Goal: Task Accomplishment & Management: Complete application form

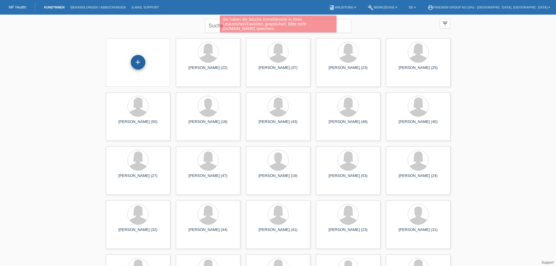
click at [136, 59] on div "+" at bounding box center [138, 62] width 15 height 15
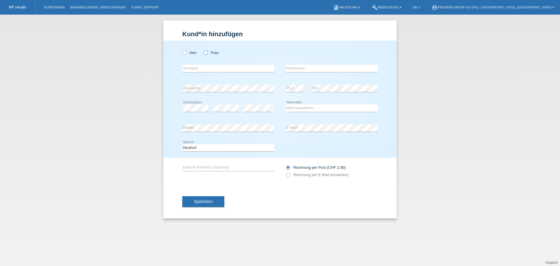
click at [212, 53] on label "Frau" at bounding box center [211, 52] width 15 height 4
click at [207, 53] on input "Frau" at bounding box center [206, 52] width 4 height 4
radio input "true"
click at [212, 69] on input "text" at bounding box center [228, 68] width 92 height 7
click at [295, 69] on input "text" at bounding box center [332, 68] width 92 height 7
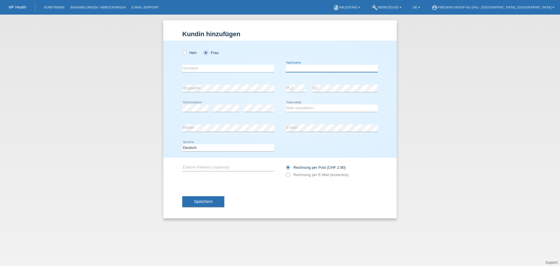
type input "D"
type input "Suter"
click at [250, 70] on input "text" at bounding box center [228, 68] width 92 height 7
type input "Stefanie"
click at [325, 108] on select "Bitte auswählen... Schweiz Deutschland Liechtenstein Österreich ------------ Af…" at bounding box center [332, 107] width 92 height 7
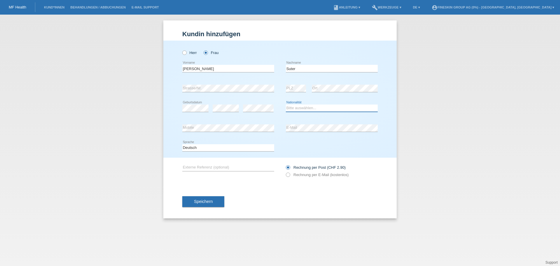
select select "CH"
click at [286, 104] on select "Bitte auswählen... Schweiz Deutschland Liechtenstein Österreich ------------ Af…" at bounding box center [332, 107] width 92 height 7
click at [333, 175] on label "Rechnung per E-Mail (kostenlos)" at bounding box center [317, 174] width 63 height 4
click at [290, 175] on input "Rechnung per E-Mail (kostenlos)" at bounding box center [288, 175] width 4 height 7
radio input "true"
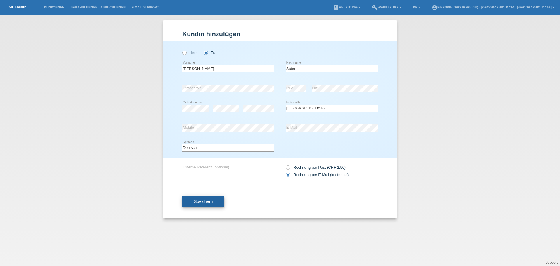
click at [209, 200] on span "Speichern" at bounding box center [203, 201] width 19 height 5
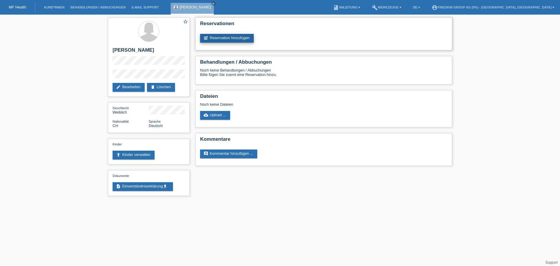
click at [229, 35] on link "post_add Reservation hinzufügen" at bounding box center [227, 38] width 54 height 9
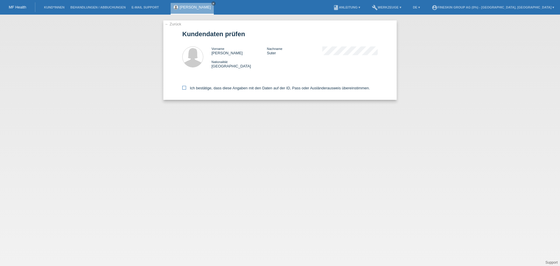
click at [249, 87] on label "Ich bestätige, dass diese Angaben mit den Daten auf der ID, Pass oder Ausländer…" at bounding box center [276, 88] width 188 height 4
click at [186, 87] on input "Ich bestätige, dass diese Angaben mit den Daten auf der ID, Pass oder Ausländer…" at bounding box center [184, 88] width 4 height 4
checkbox input "true"
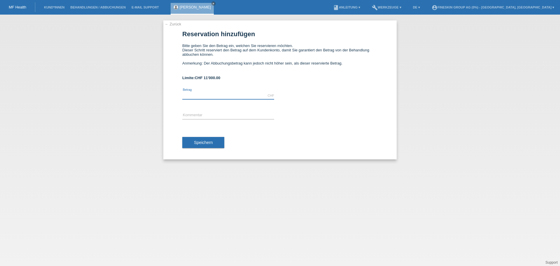
click at [213, 96] on input "text" at bounding box center [228, 95] width 92 height 7
click at [244, 11] on nav "MF Health Kund*innen Behandlungen / Abbuchungen E-Mail Support [PERSON_NAME] cl…" at bounding box center [280, 7] width 560 height 15
